Goal: Navigation & Orientation: Find specific page/section

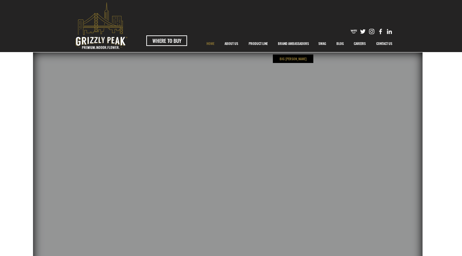
click at [292, 60] on p "BIG [PERSON_NAME]" at bounding box center [293, 58] width 30 height 9
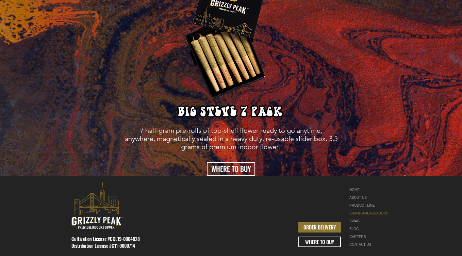
scroll to position [1353, 0]
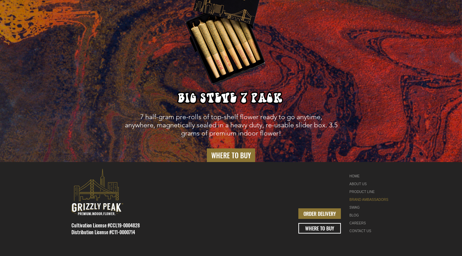
click at [228, 150] on span "WHERE TO BUY" at bounding box center [231, 155] width 40 height 10
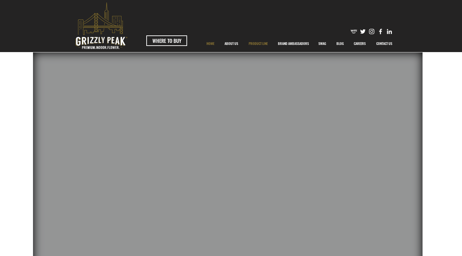
click at [256, 41] on p "PRODUCT LINE" at bounding box center [258, 43] width 26 height 17
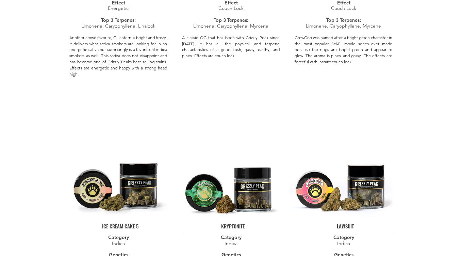
scroll to position [1233, 0]
